Goal: Book appointment/travel/reservation

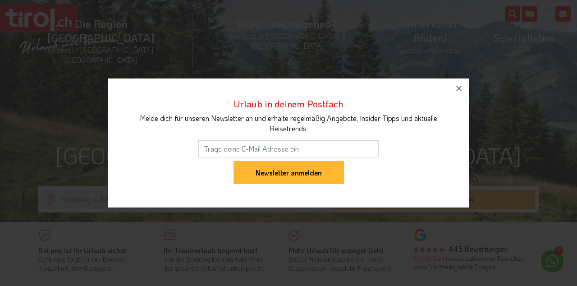
click at [452, 93] on button "button" at bounding box center [459, 88] width 20 height 20
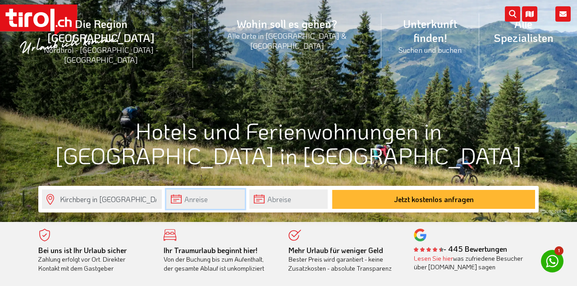
click at [185, 202] on input "text" at bounding box center [205, 198] width 78 height 19
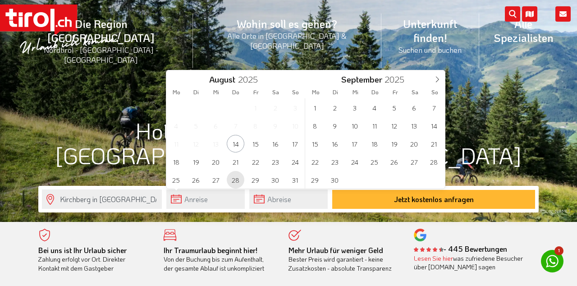
click at [238, 180] on span "28" at bounding box center [236, 180] width 18 height 18
click at [277, 180] on span "30" at bounding box center [275, 180] width 18 height 18
type input "[DATE]"
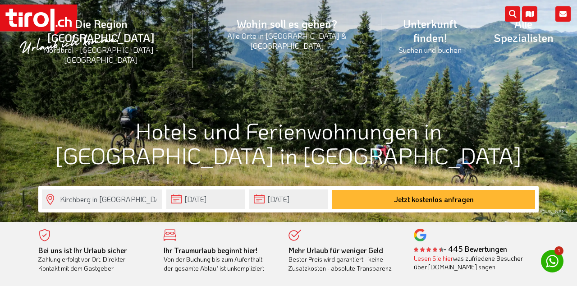
click at [419, 199] on button "Jetzt kostenlos anfragen" at bounding box center [433, 199] width 203 height 19
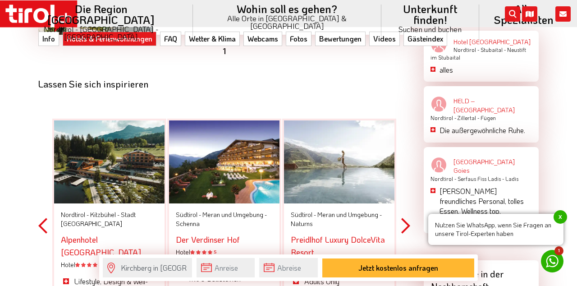
scroll to position [1416, 0]
